Goal: Task Accomplishment & Management: Use online tool/utility

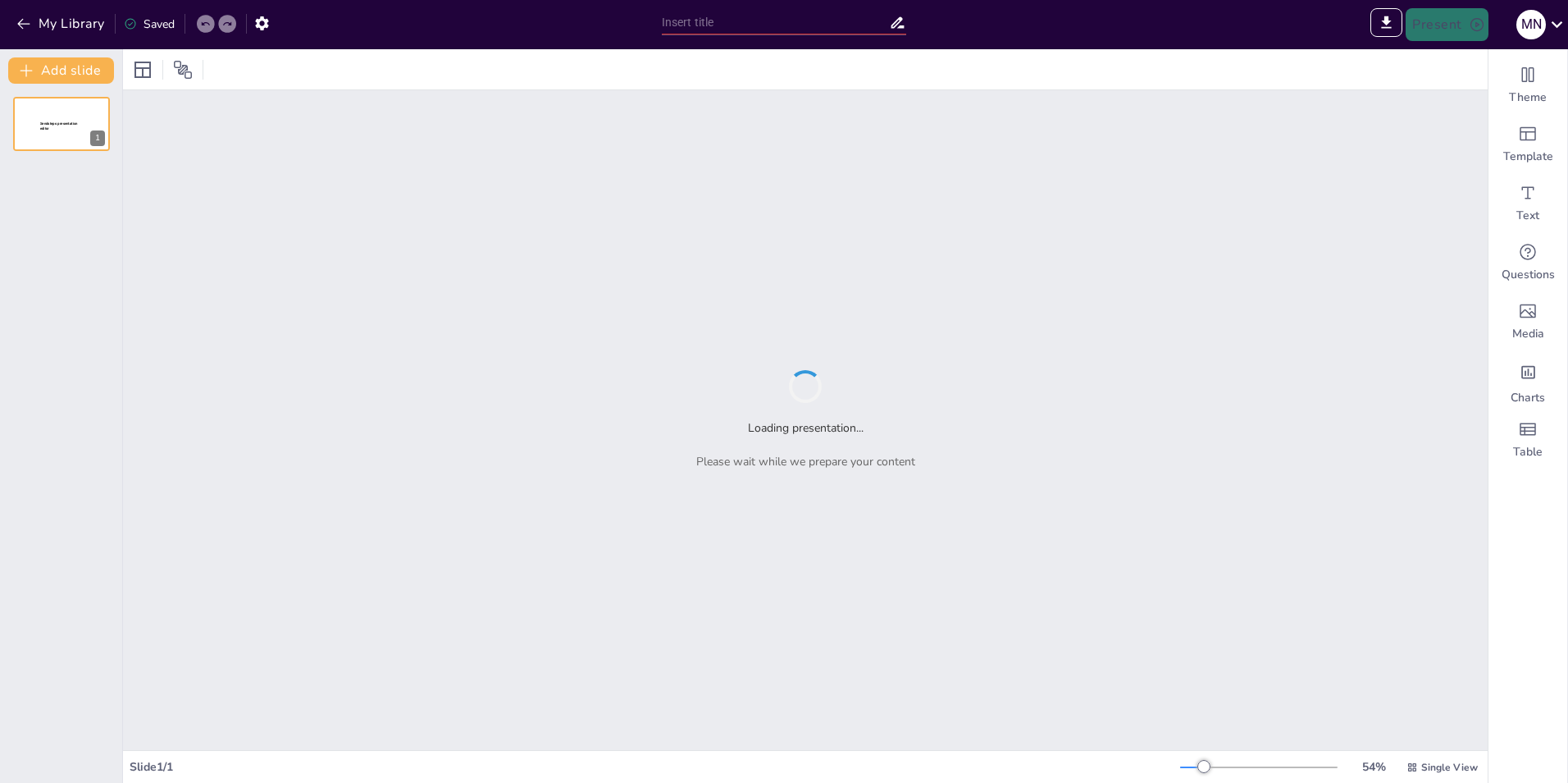
type input "Sendsteps presentation"
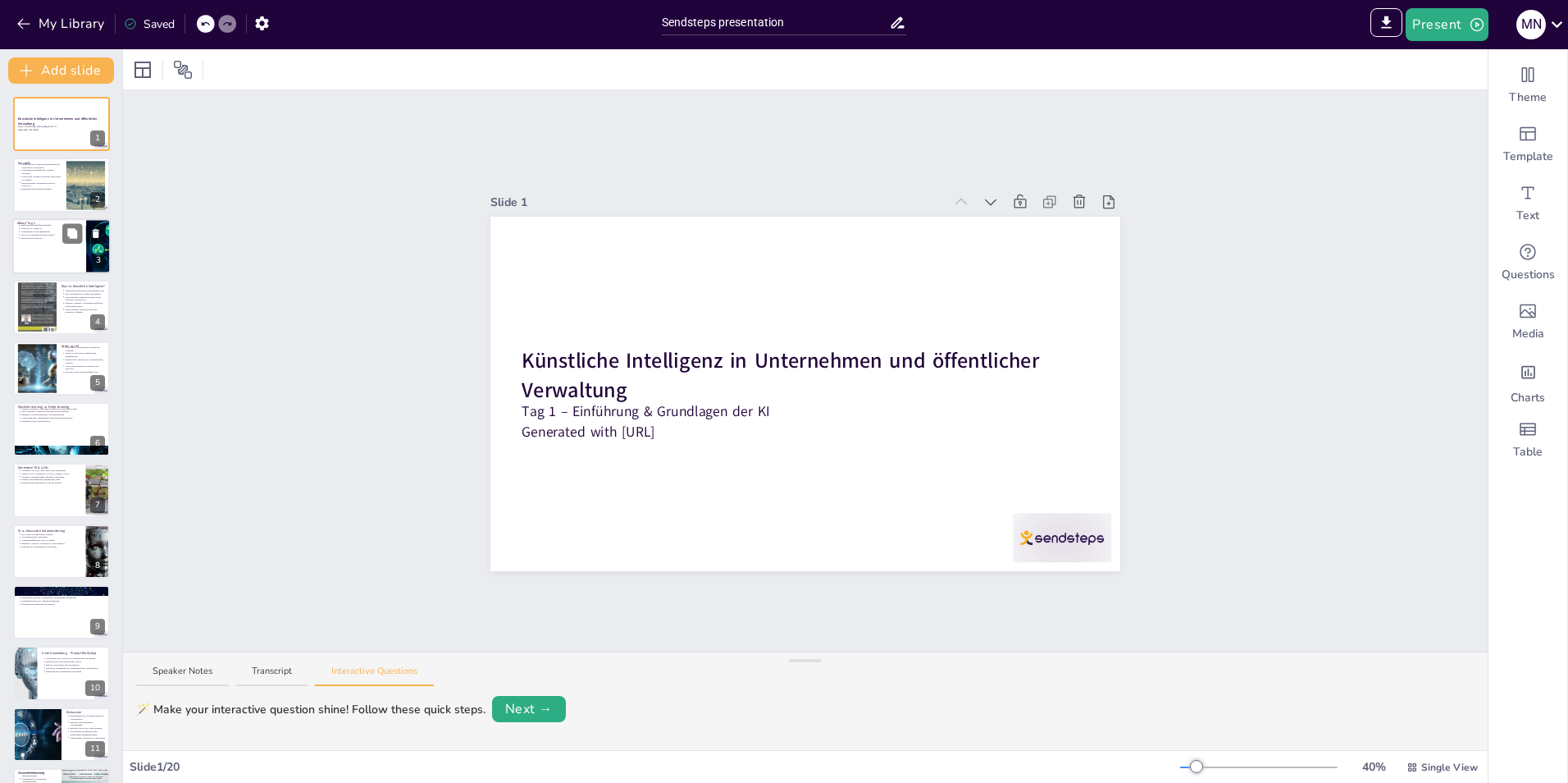
click at [38, 239] on div at bounding box center [61, 246] width 99 height 56
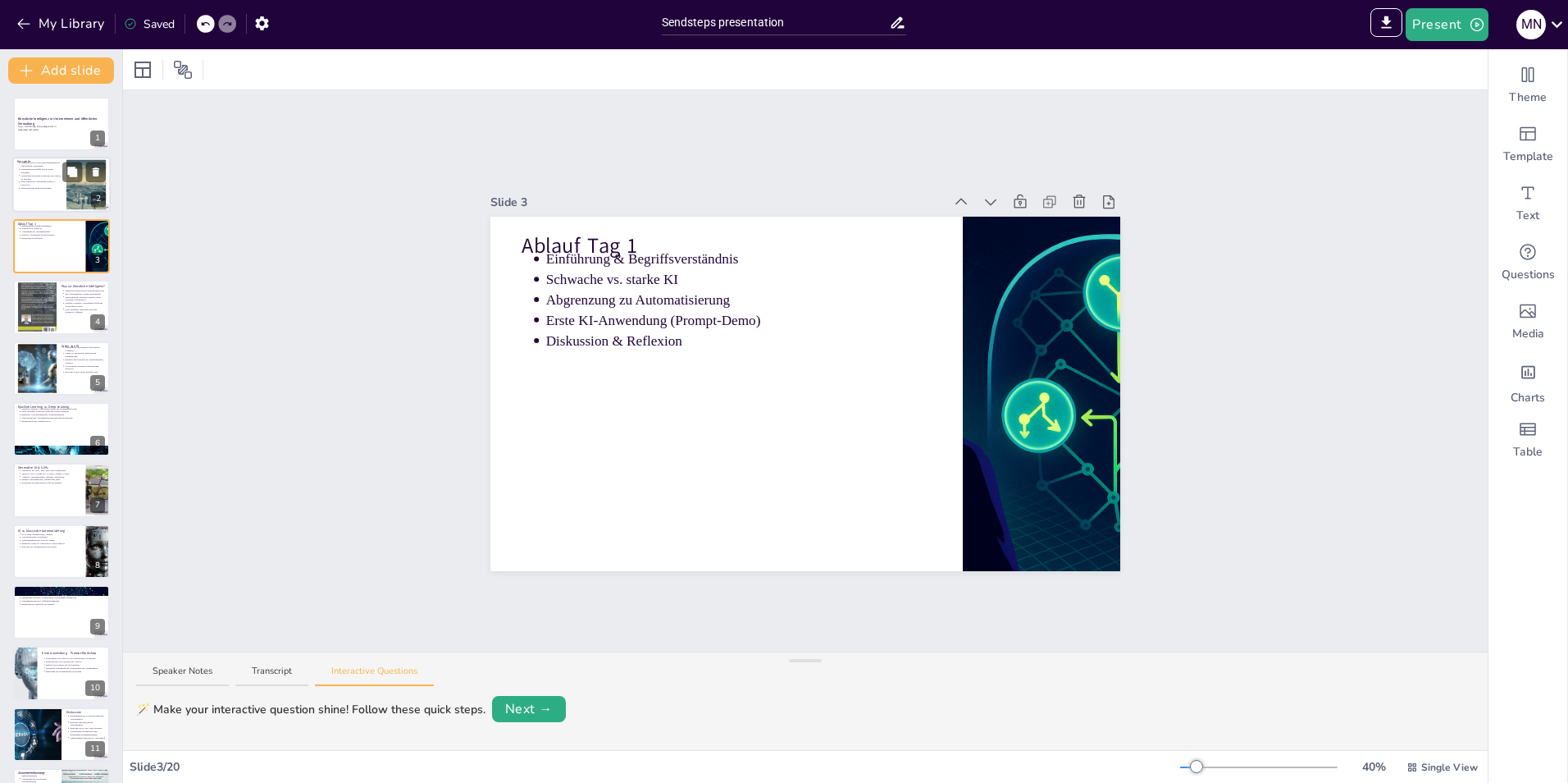
click at [40, 183] on p "Erste praktische Anwendung (OpenAI / ChatGPT)" at bounding box center [40, 184] width 41 height 6
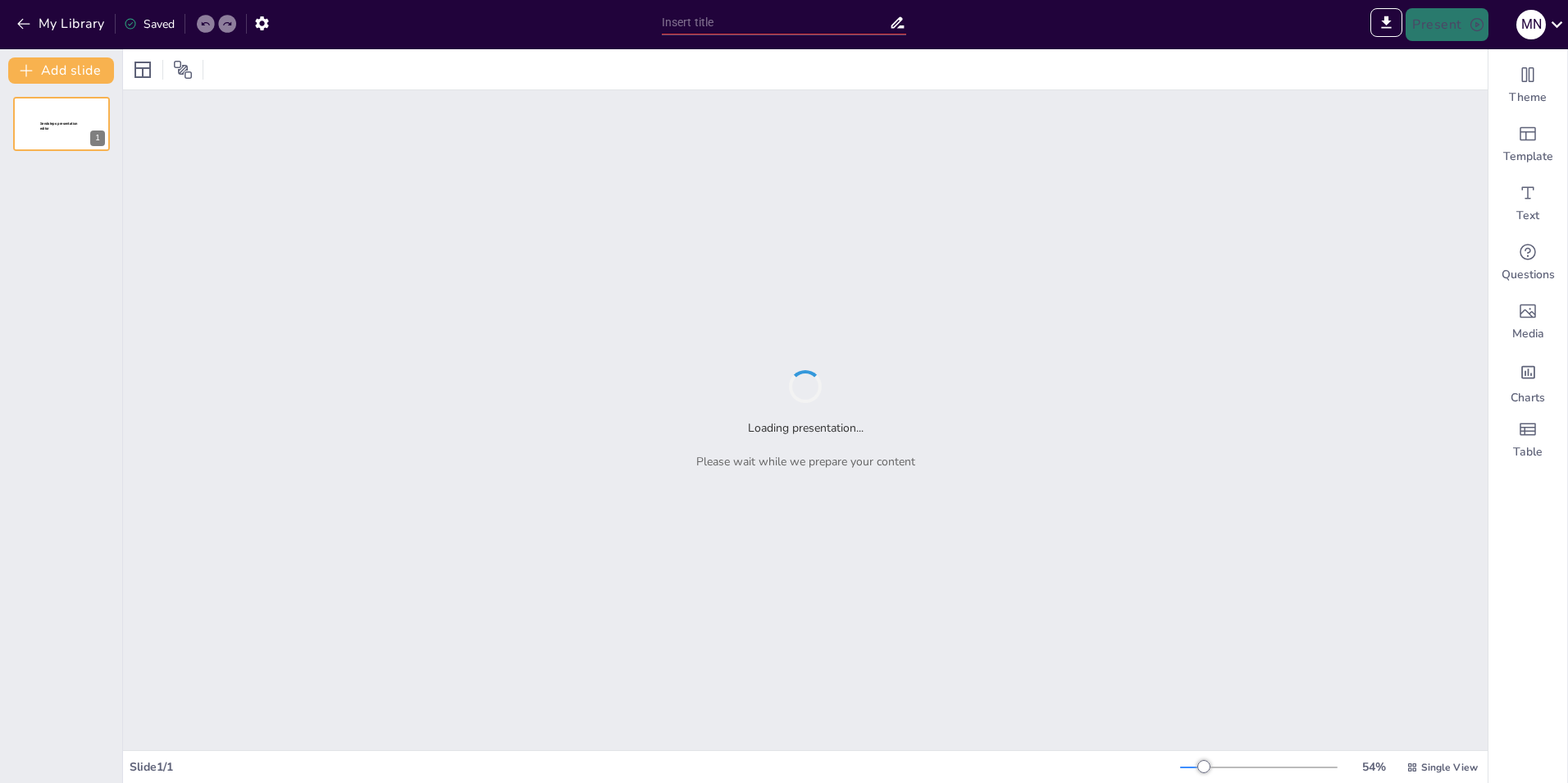
type input "Sendsteps presentation"
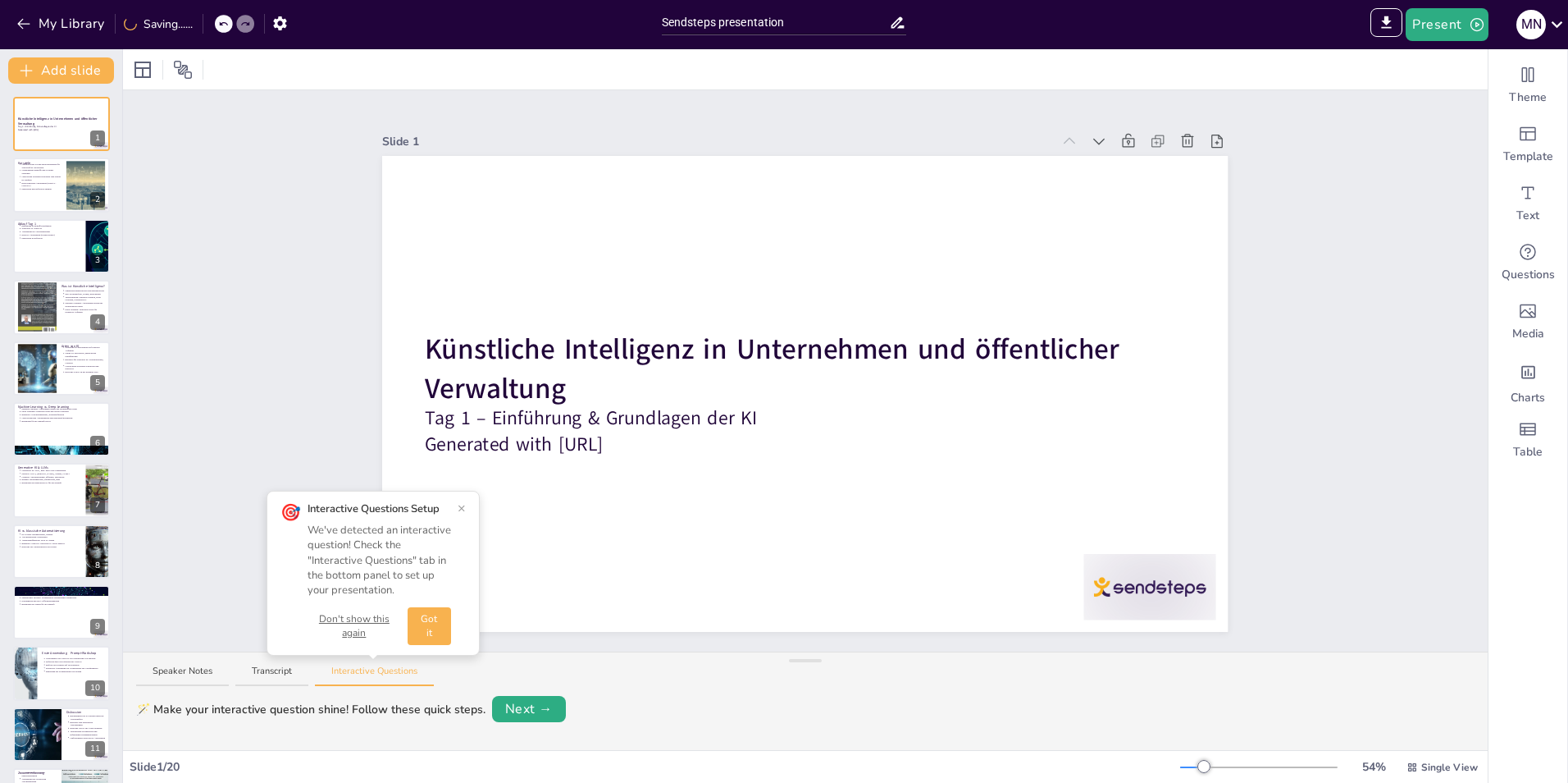
click at [461, 503] on button "×" at bounding box center [461, 508] width 8 height 13
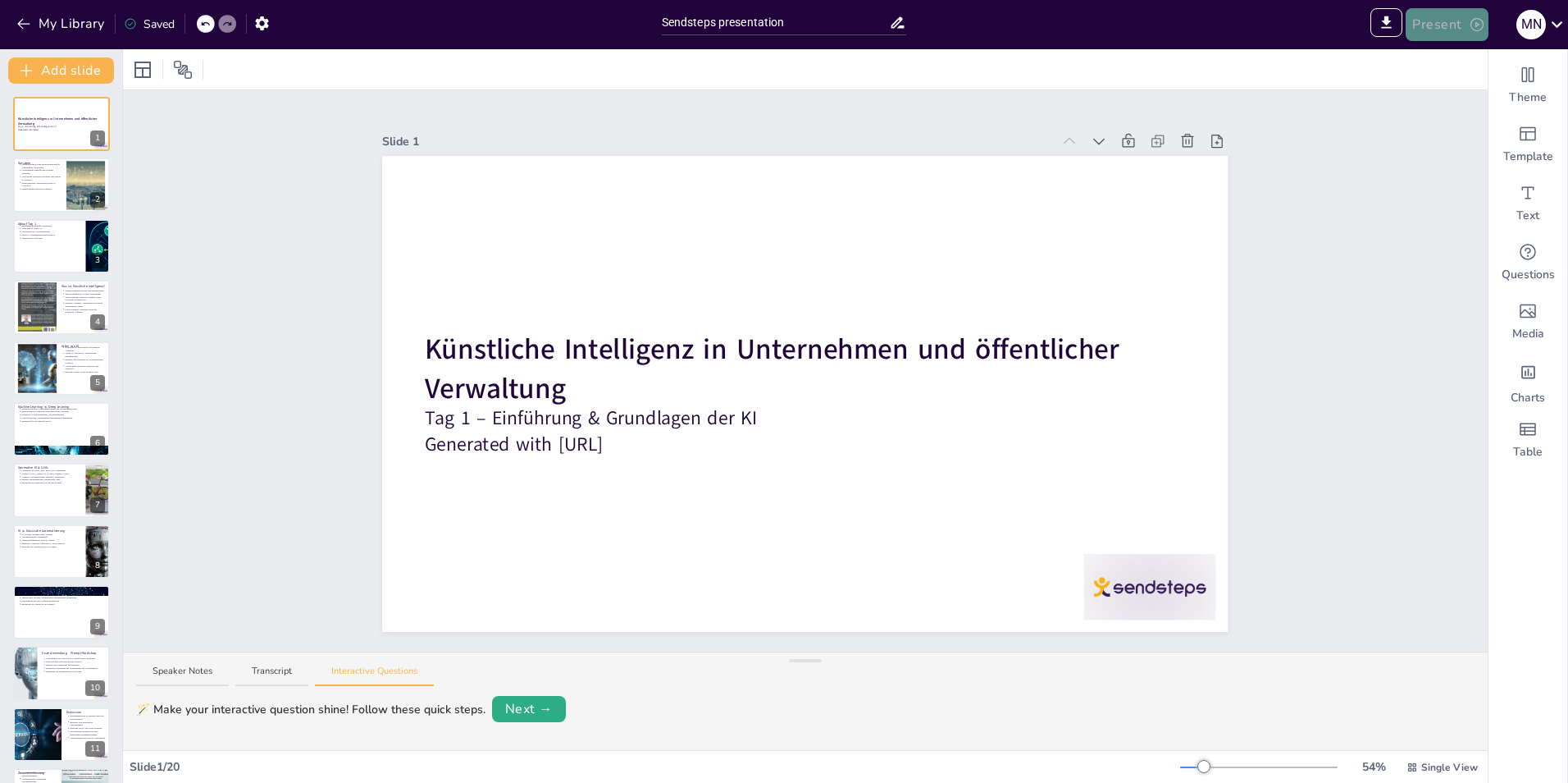
click at [1447, 30] on button "Present" at bounding box center [1447, 25] width 82 height 33
click at [1442, 61] on li "Preview presentation" at bounding box center [1471, 60] width 129 height 26
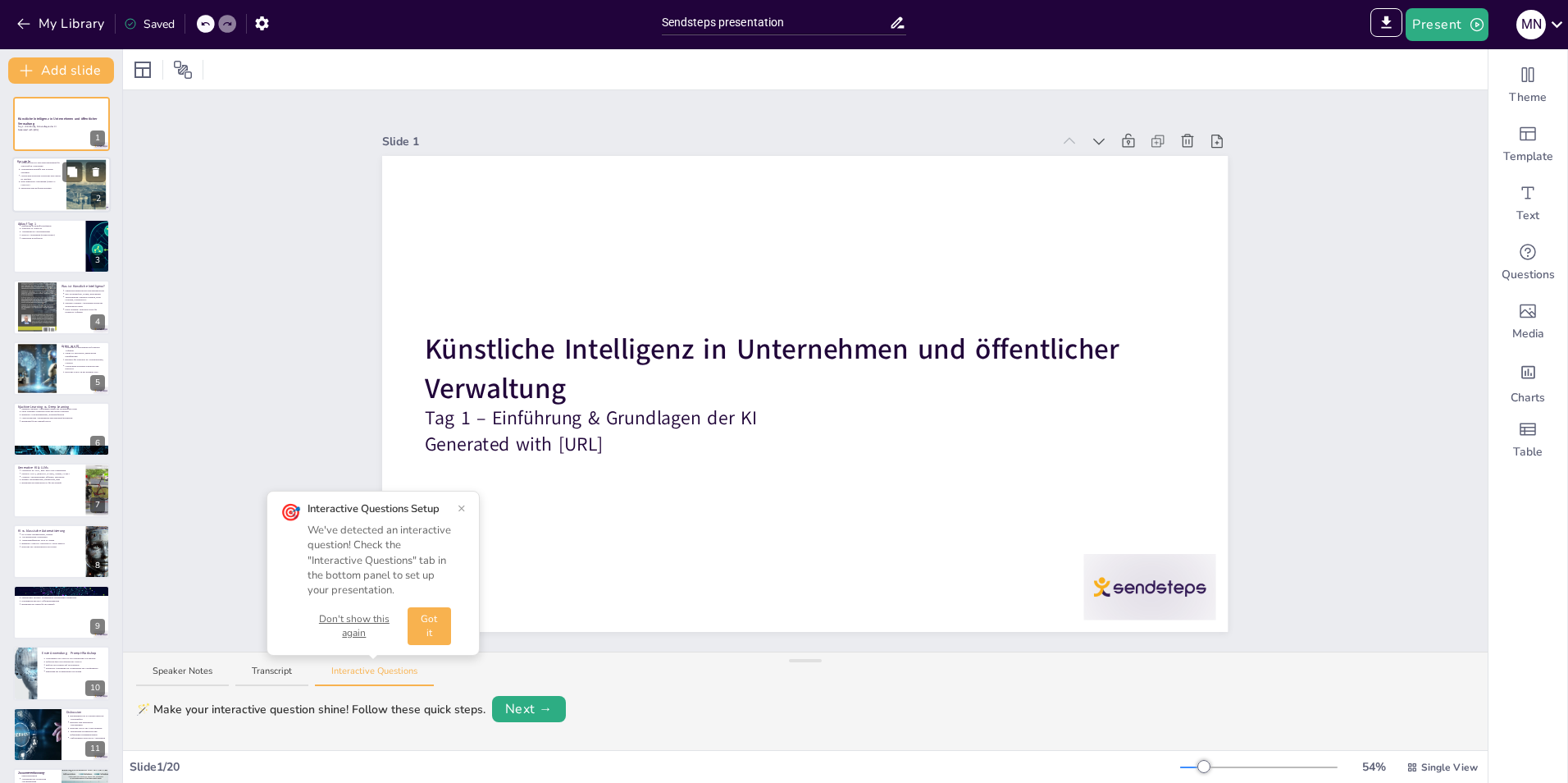
click at [52, 187] on p "Diskussion und Reflexion anregen" at bounding box center [40, 189] width 41 height 4
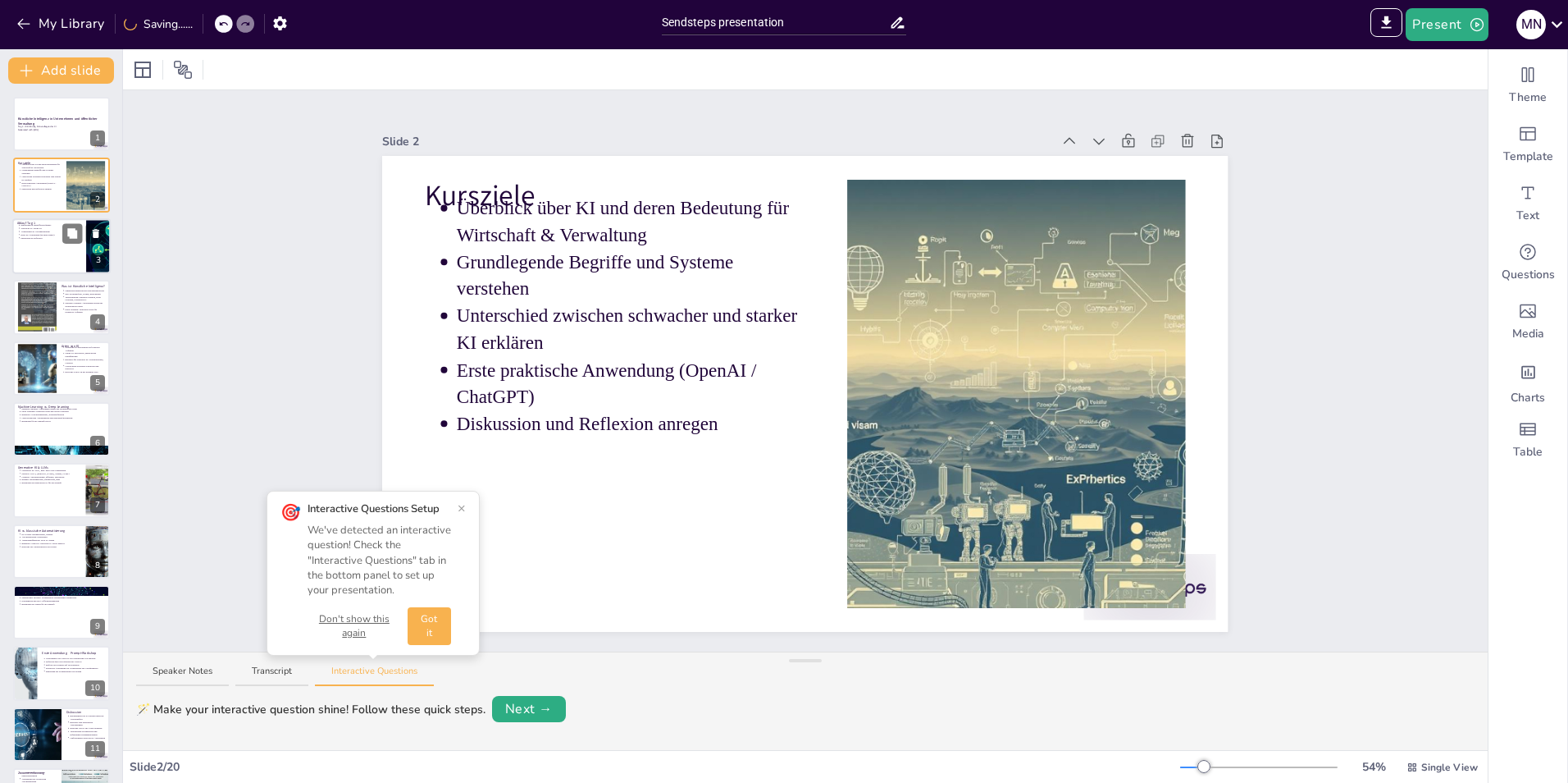
click at [50, 235] on p "Erste KI-Anwendung (Prompt-Demo)" at bounding box center [50, 235] width 60 height 4
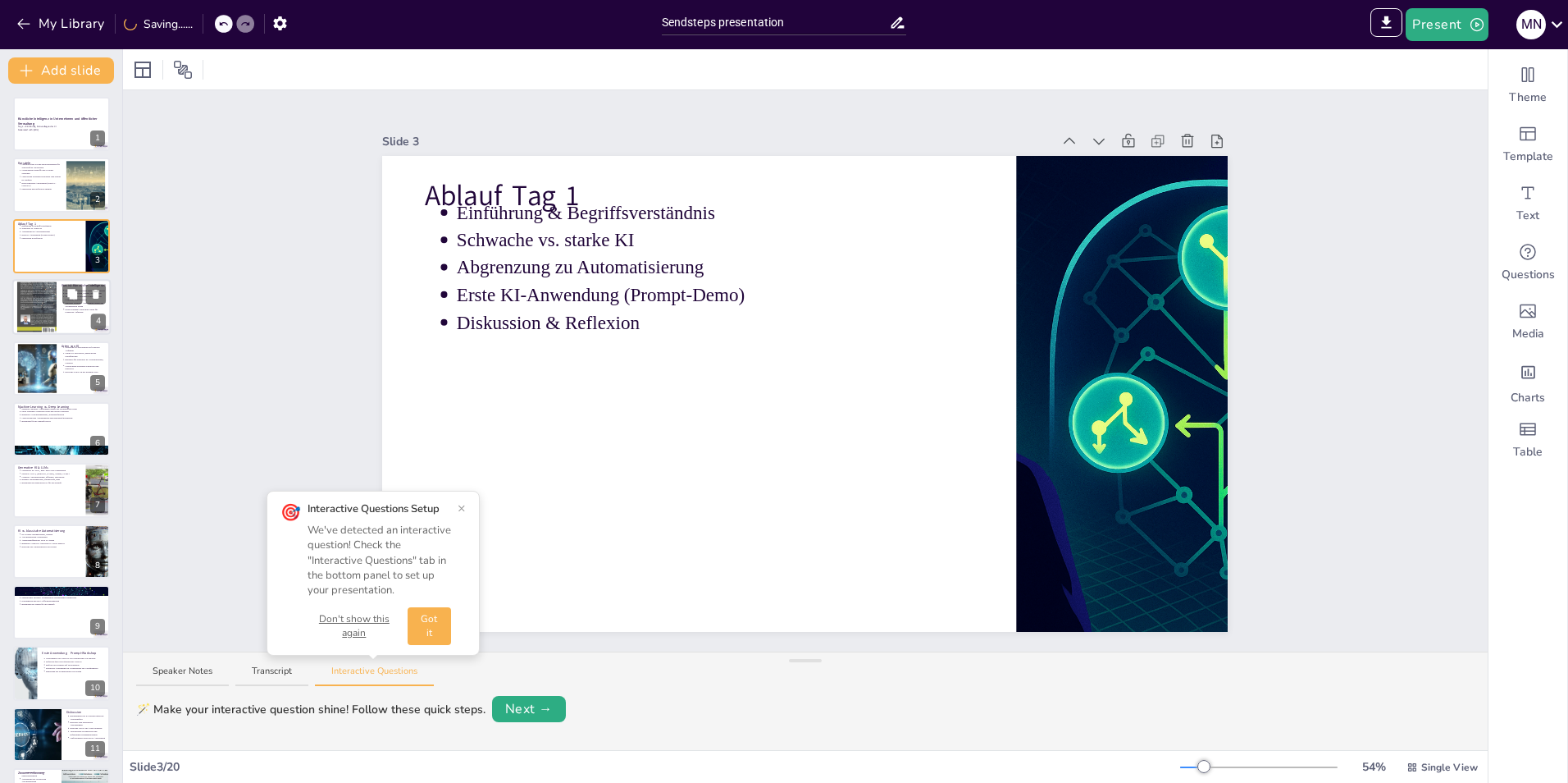
click at [52, 294] on div at bounding box center [37, 307] width 39 height 59
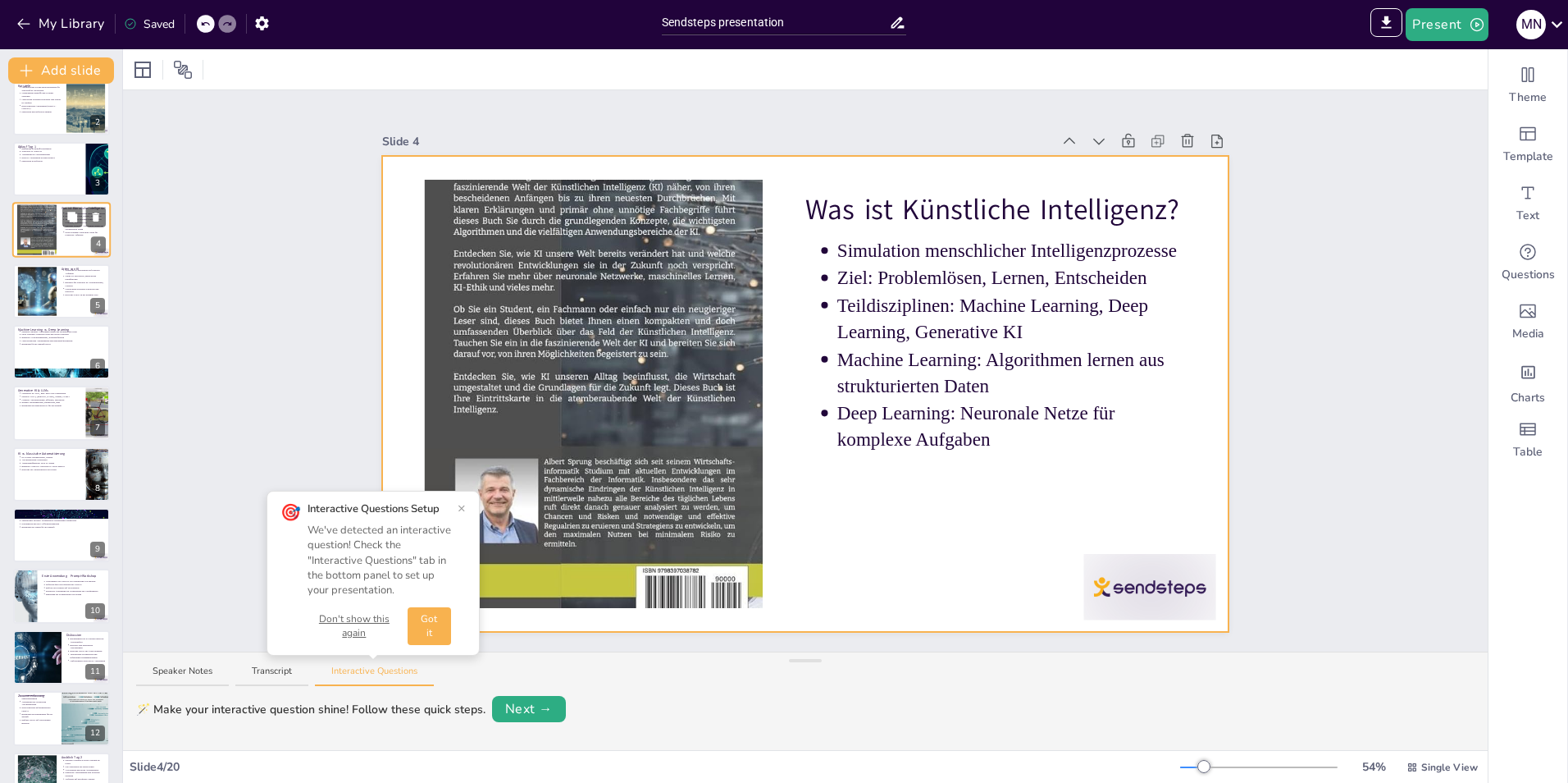
scroll to position [82, 0]
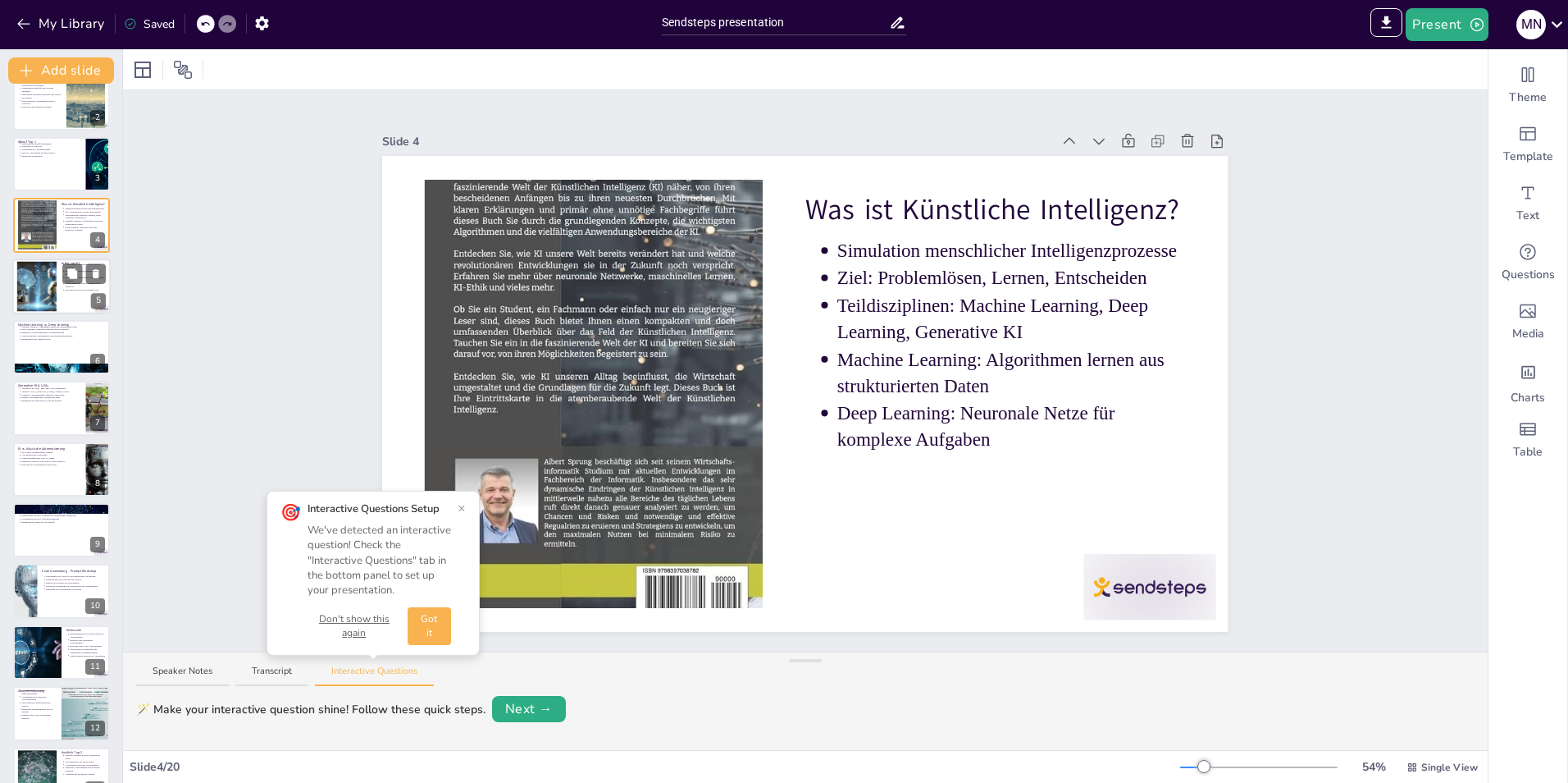
click at [41, 282] on div at bounding box center [37, 286] width 50 height 50
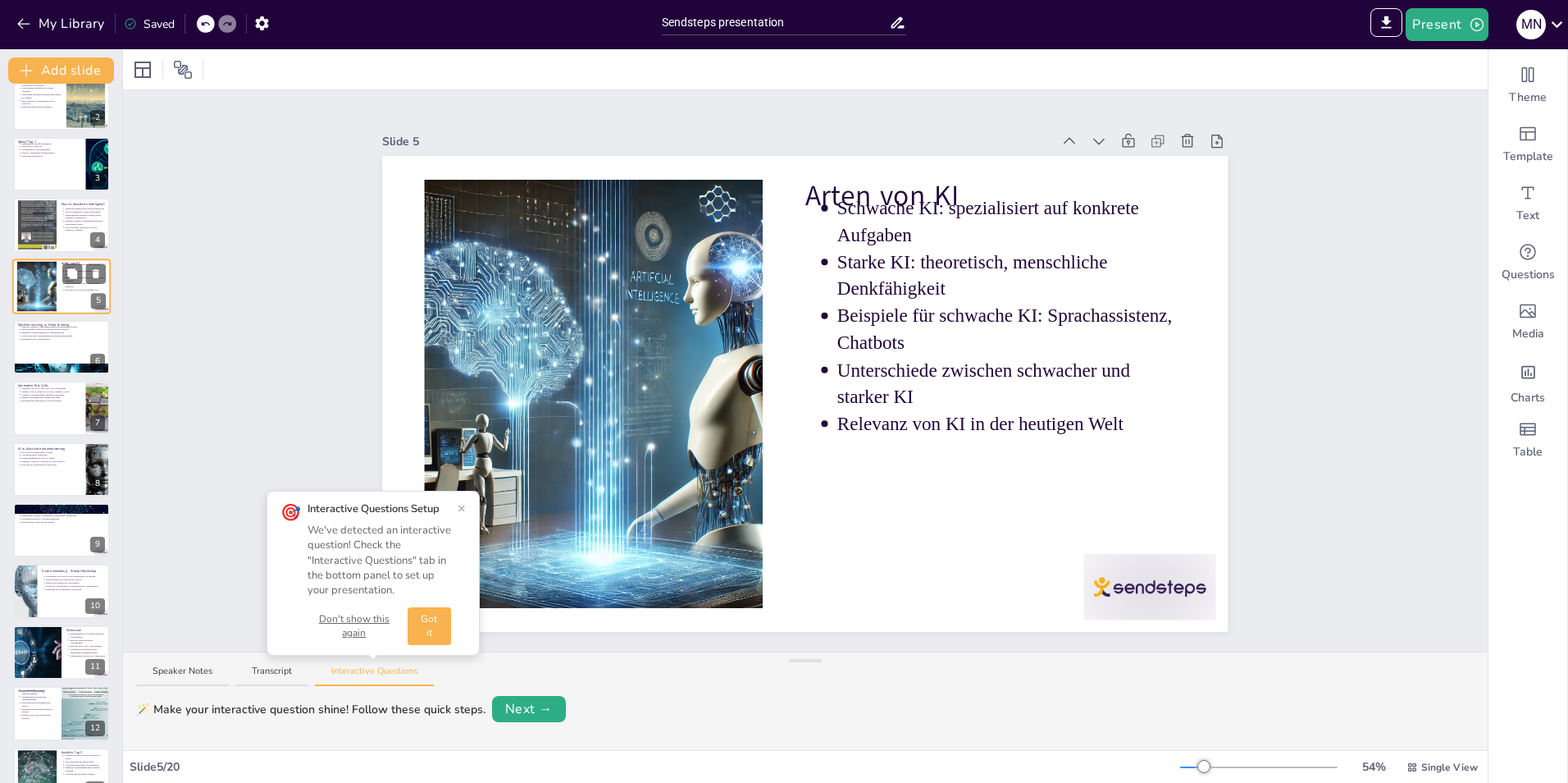
scroll to position [0, 0]
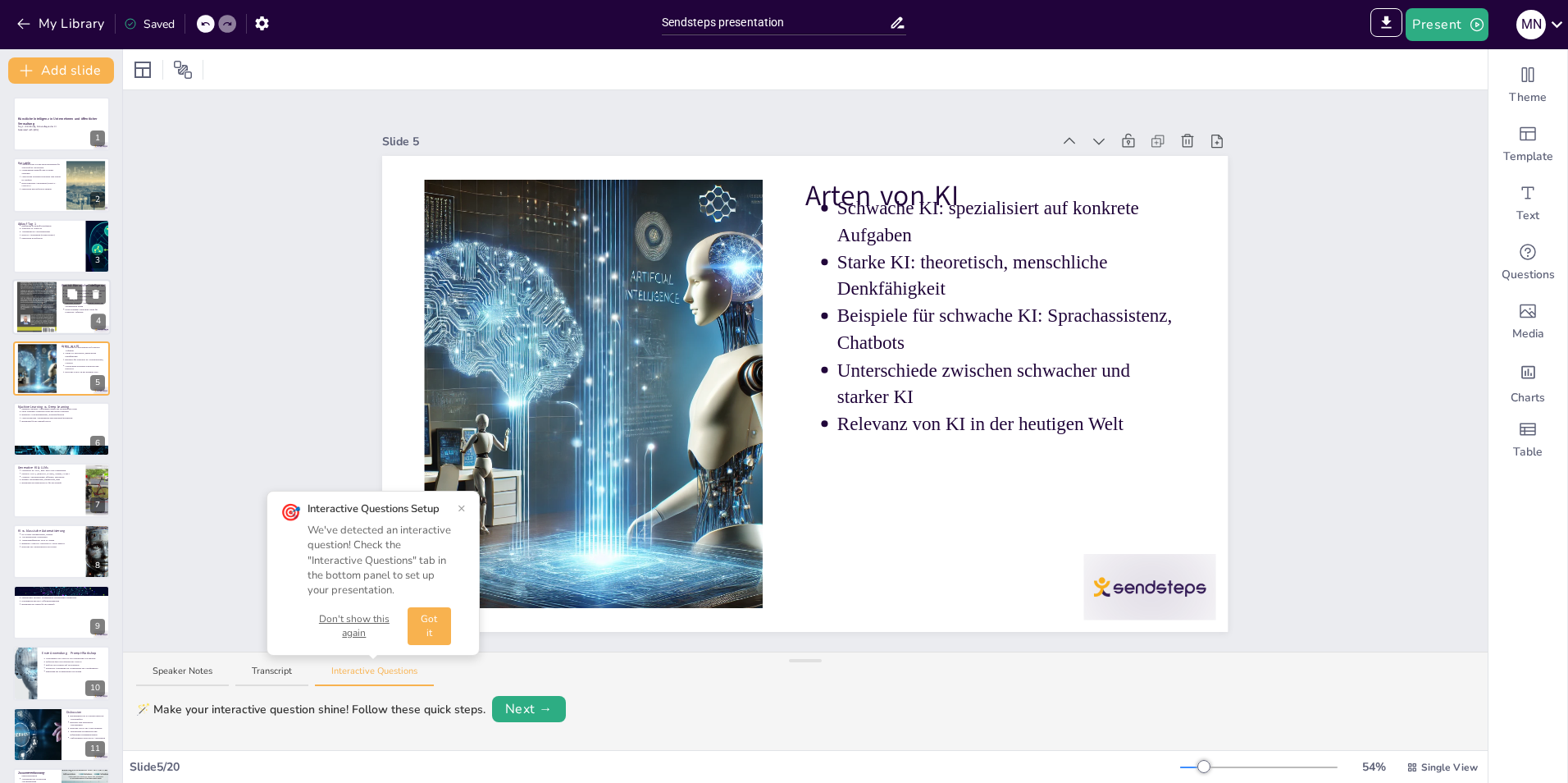
click at [37, 332] on div at bounding box center [37, 307] width 39 height 59
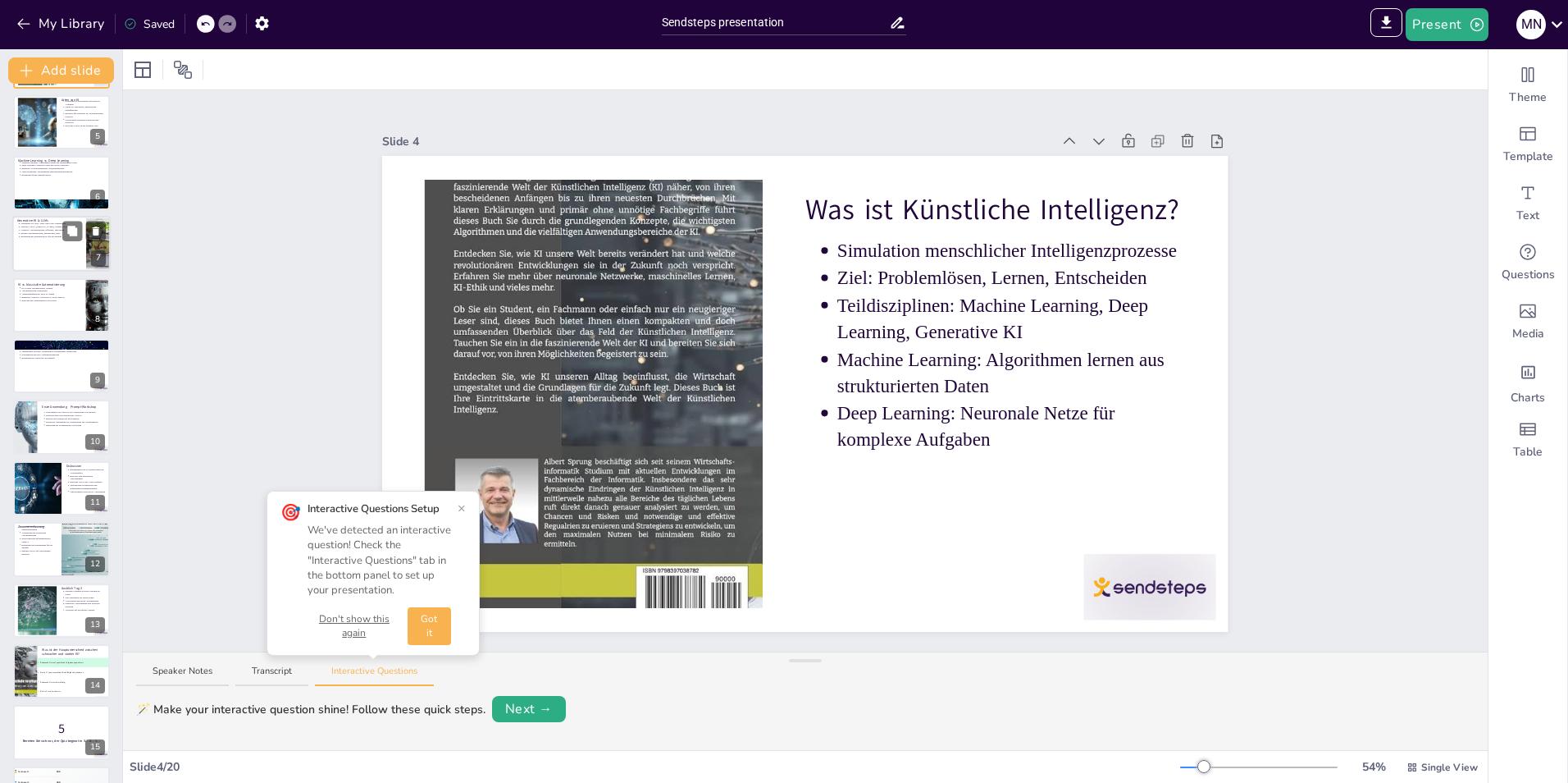
click at [39, 255] on div at bounding box center [61, 244] width 99 height 56
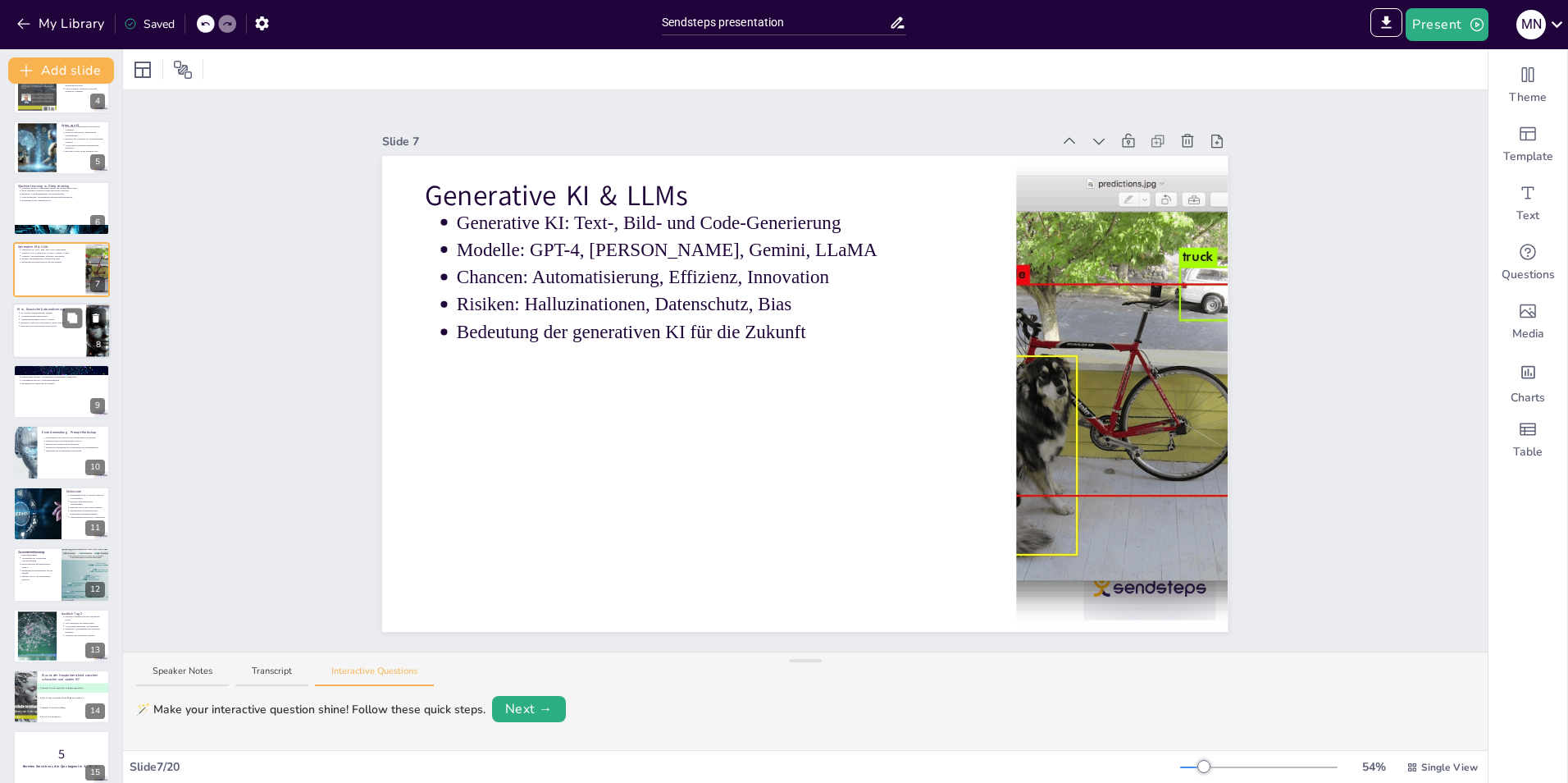
click at [34, 334] on div at bounding box center [61, 330] width 99 height 56
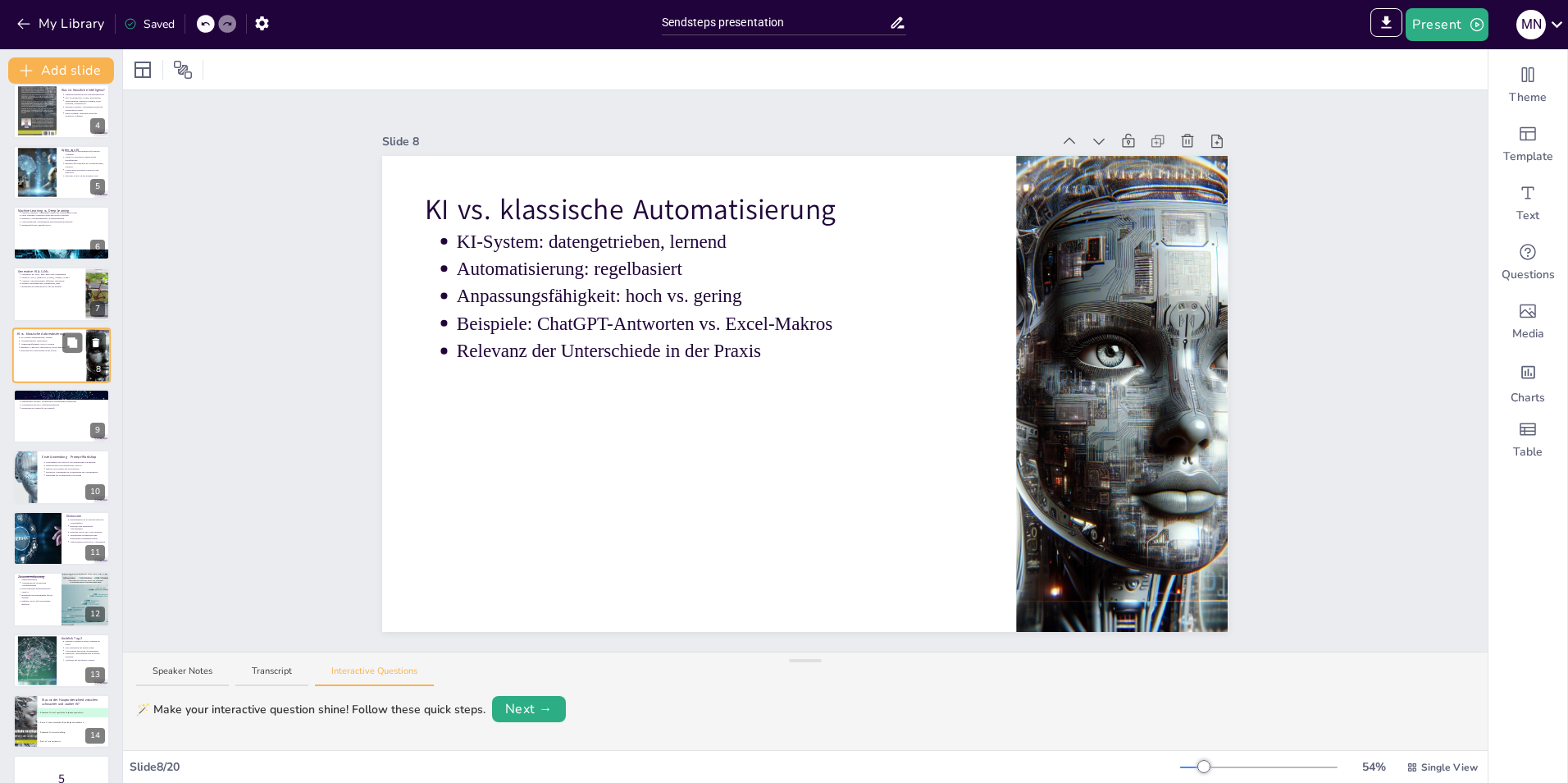
scroll to position [200, 0]
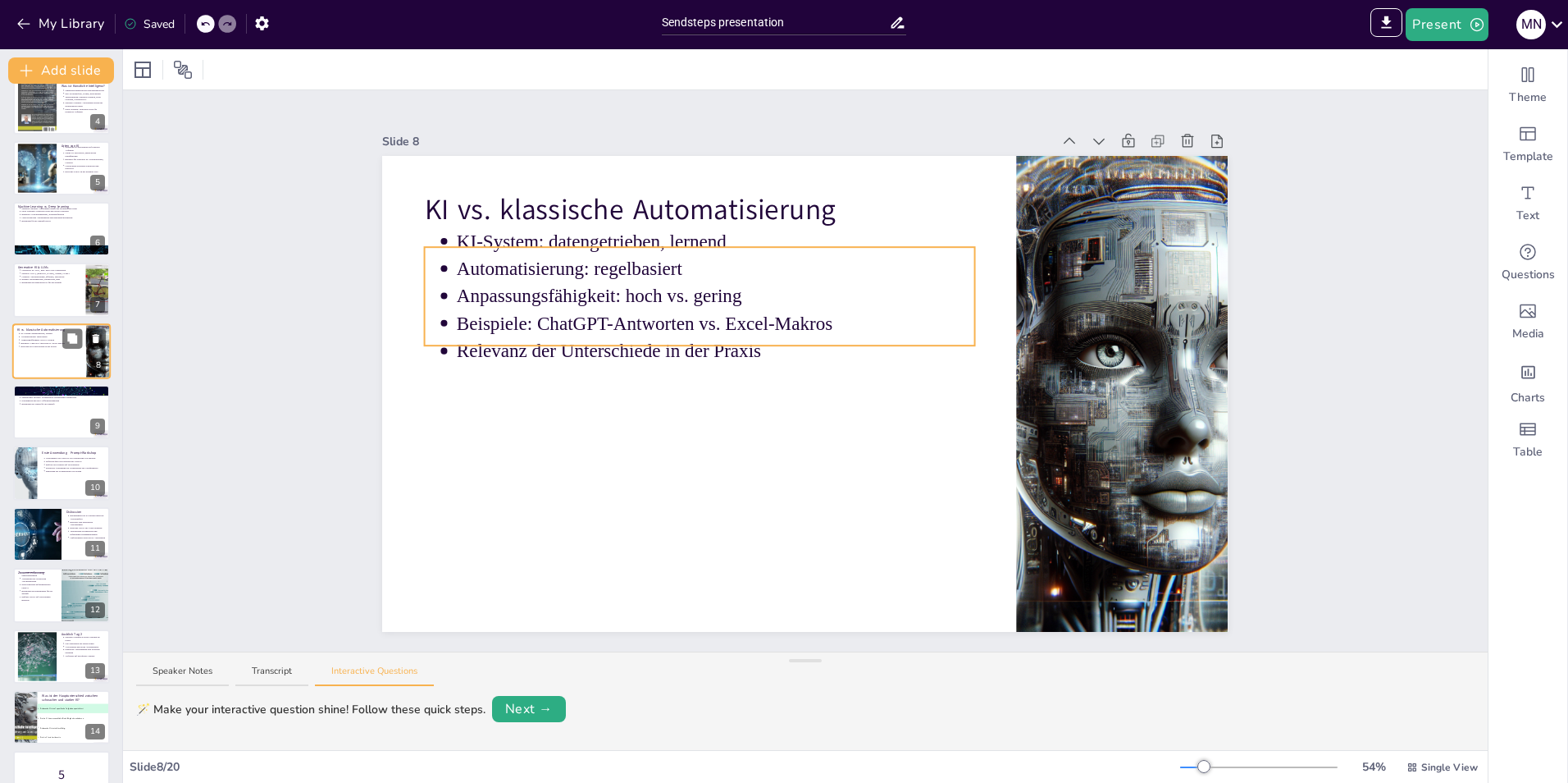
click at [22, 343] on p "Beispiele: ChatGPT-Antworten vs. Excel-Makros" at bounding box center [50, 344] width 60 height 4
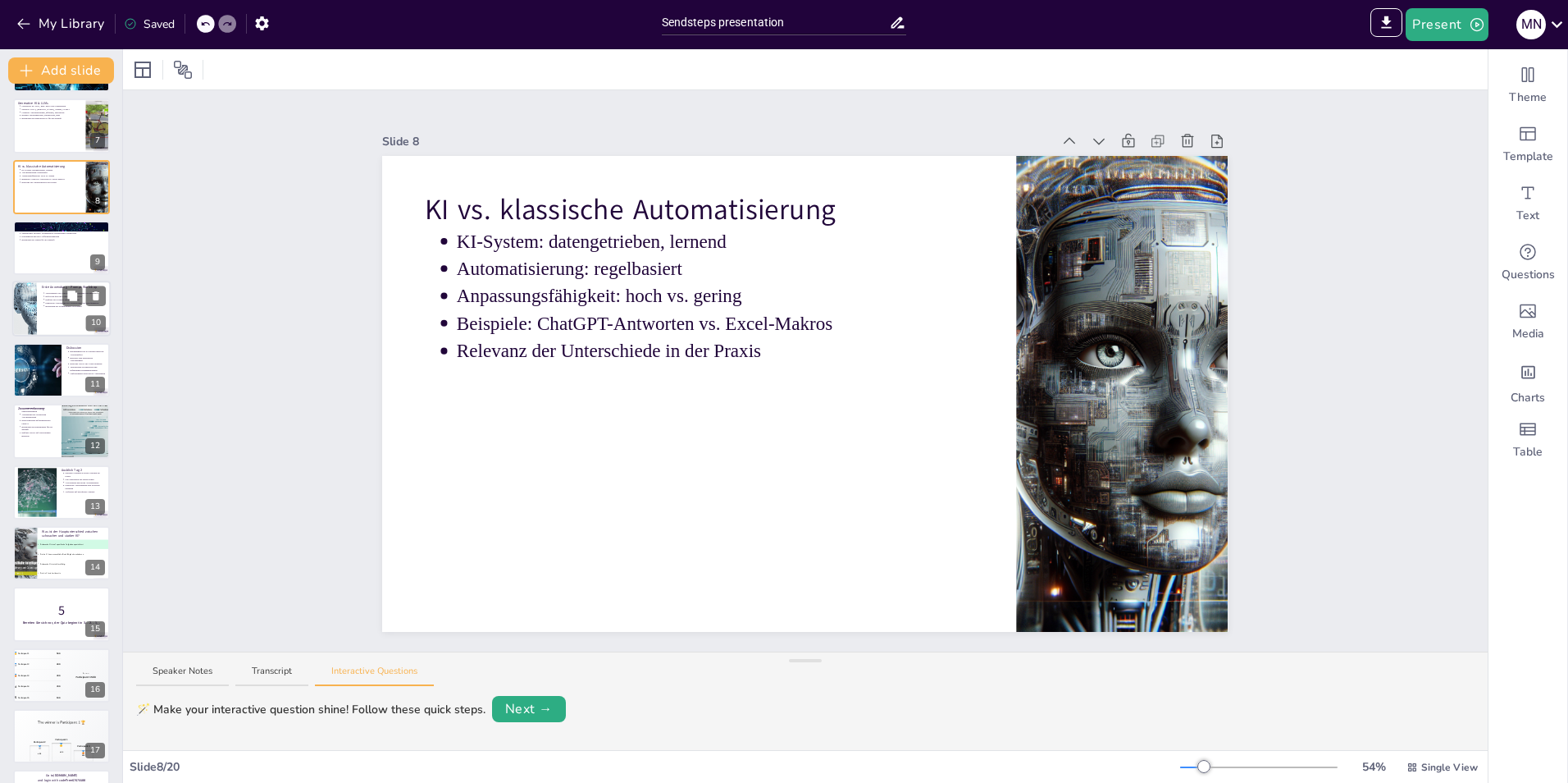
click at [26, 319] on div at bounding box center [25, 309] width 165 height 56
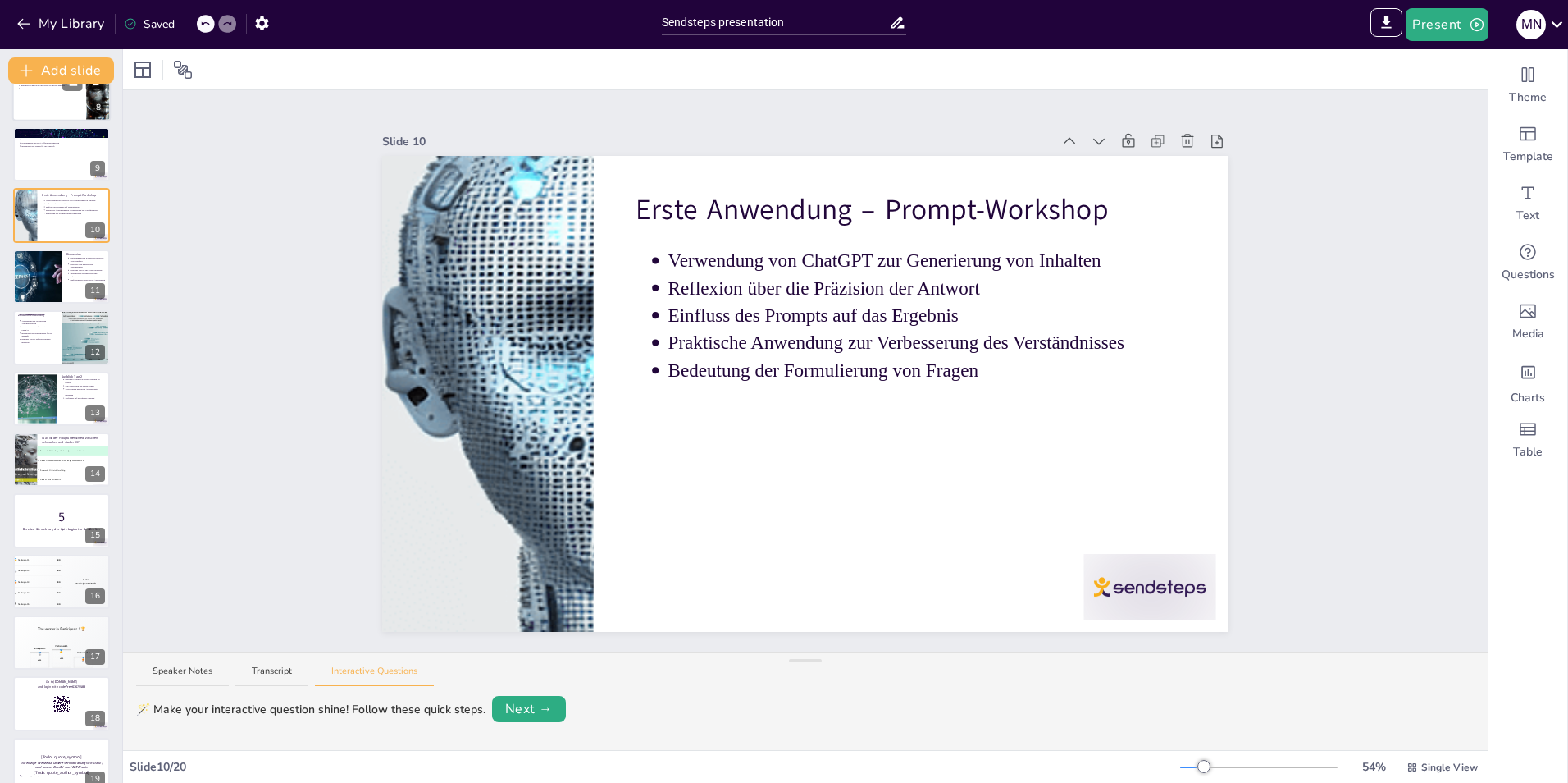
scroll to position [542, 0]
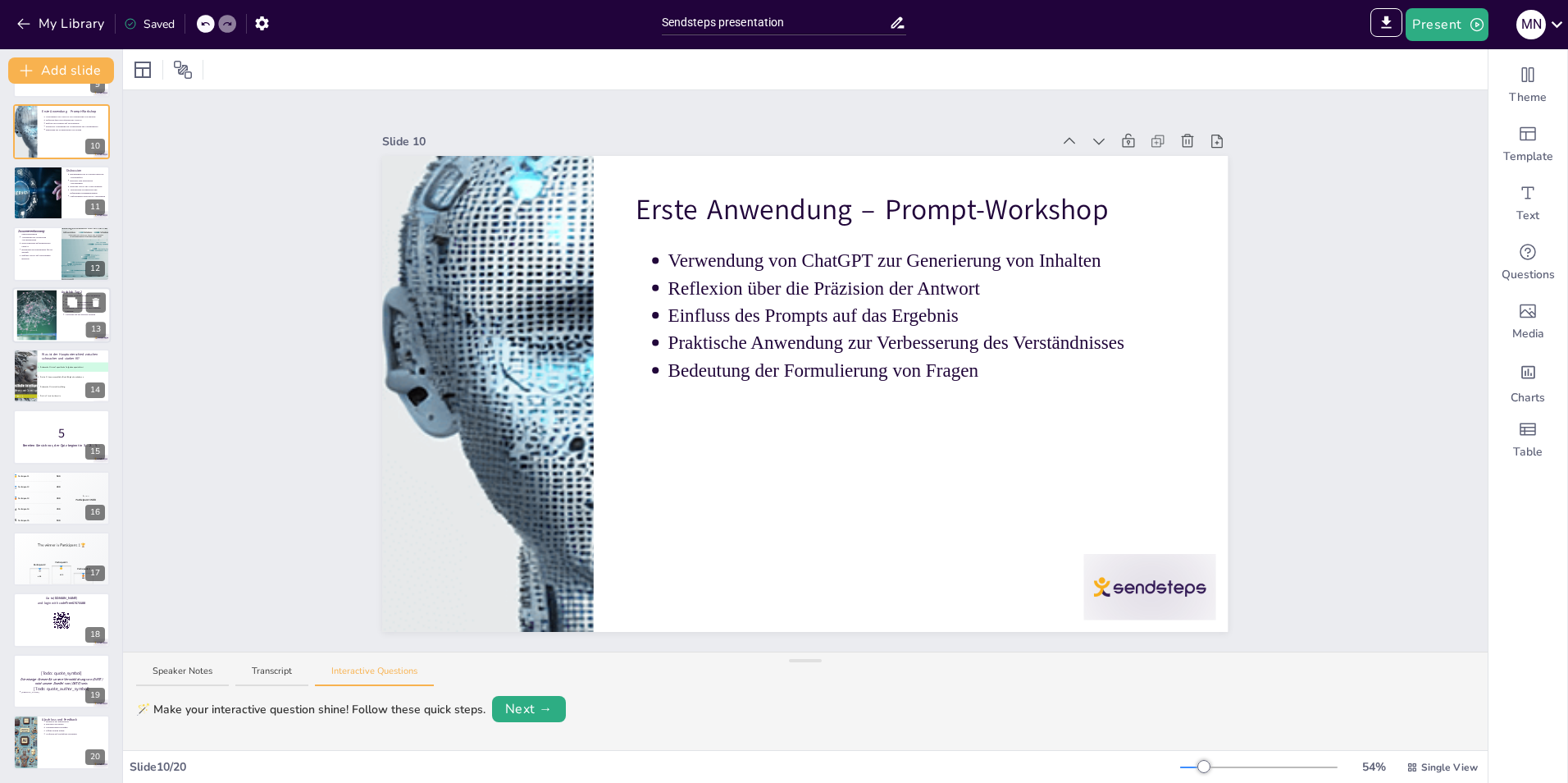
click at [46, 317] on div at bounding box center [36, 314] width 110 height 50
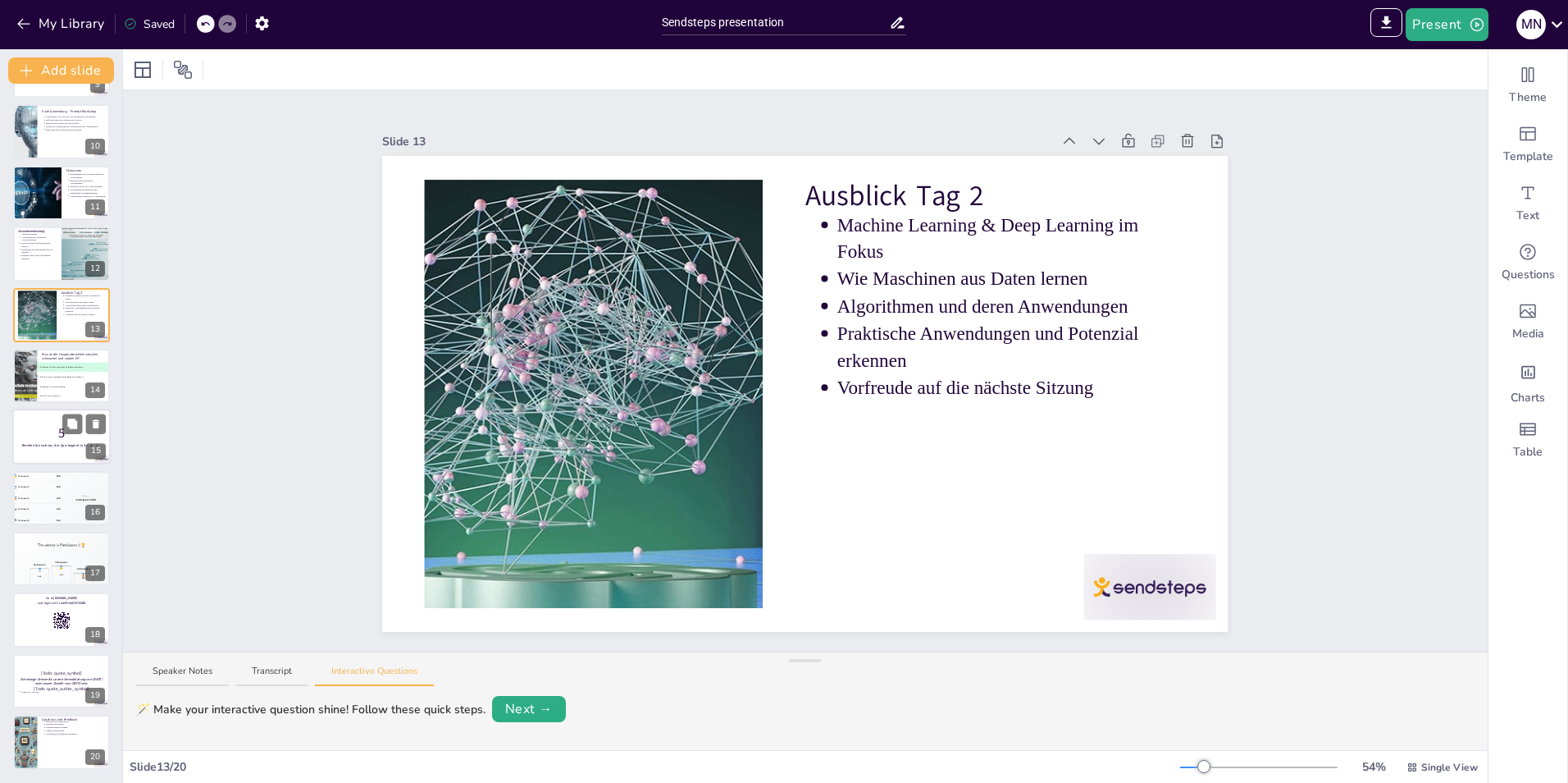
click at [37, 428] on p "5" at bounding box center [61, 433] width 89 height 18
